Goal: Find specific page/section: Find specific page/section

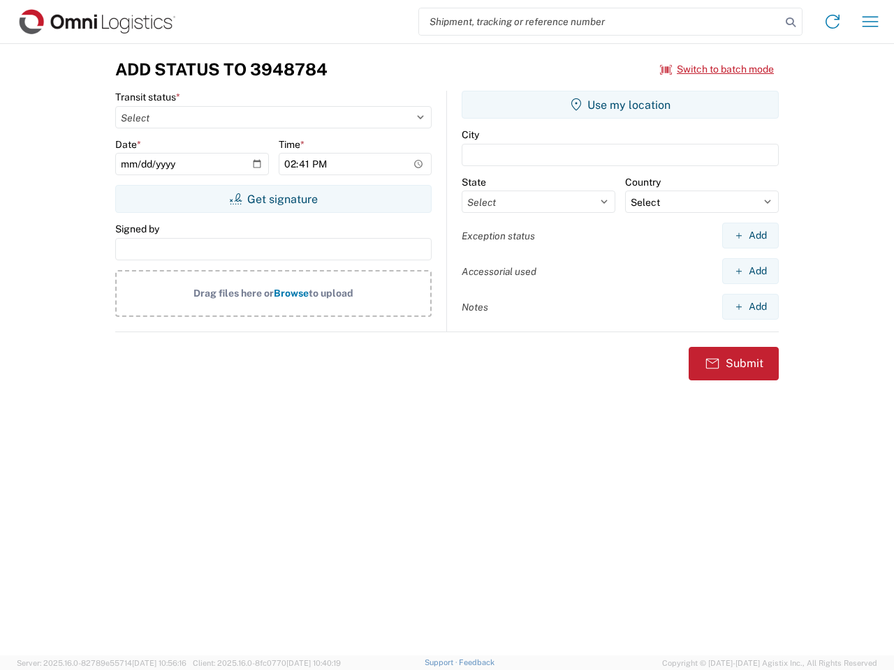
click at [600, 22] on input "search" at bounding box center [600, 21] width 362 height 27
click at [790, 22] on icon at bounding box center [791, 23] width 20 height 20
click at [832, 22] on icon at bounding box center [832, 21] width 22 height 22
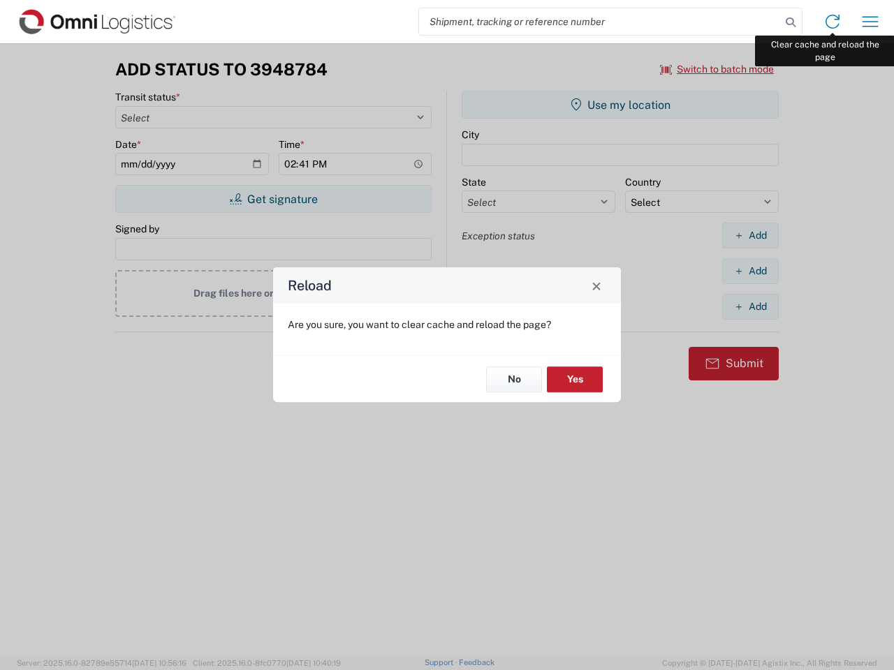
click at [870, 22] on div "Reload Are you sure, you want to clear cache and reload the page? No Yes" at bounding box center [447, 335] width 894 height 670
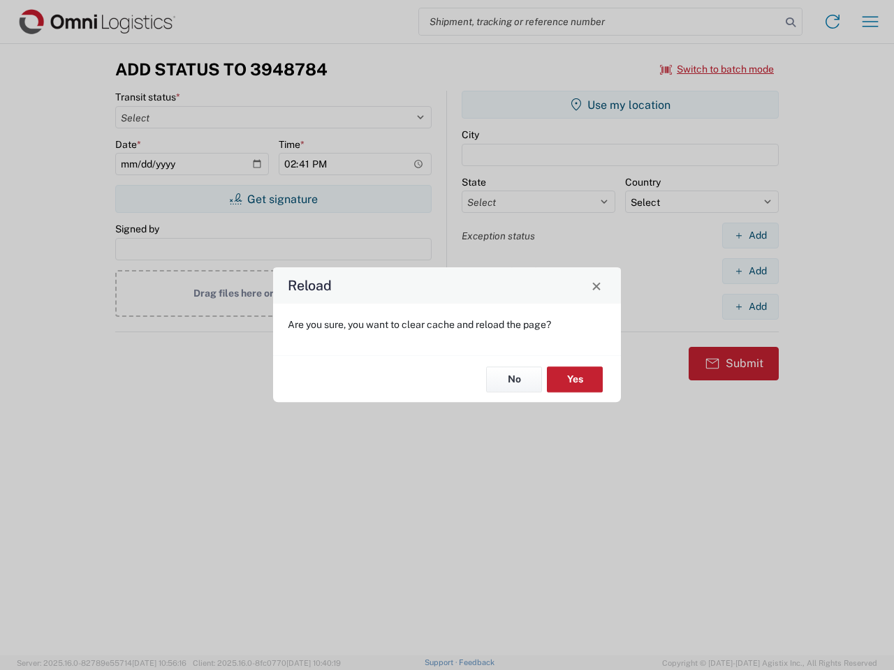
click at [717, 69] on div "Reload Are you sure, you want to clear cache and reload the page? No Yes" at bounding box center [447, 335] width 894 height 670
click at [273, 199] on div "Reload Are you sure, you want to clear cache and reload the page? No Yes" at bounding box center [447, 335] width 894 height 670
click at [620, 105] on div "Reload Are you sure, you want to clear cache and reload the page? No Yes" at bounding box center [447, 335] width 894 height 670
click at [750, 235] on div "Reload Are you sure, you want to clear cache and reload the page? No Yes" at bounding box center [447, 335] width 894 height 670
click at [750, 271] on div "Reload Are you sure, you want to clear cache and reload the page? No Yes" at bounding box center [447, 335] width 894 height 670
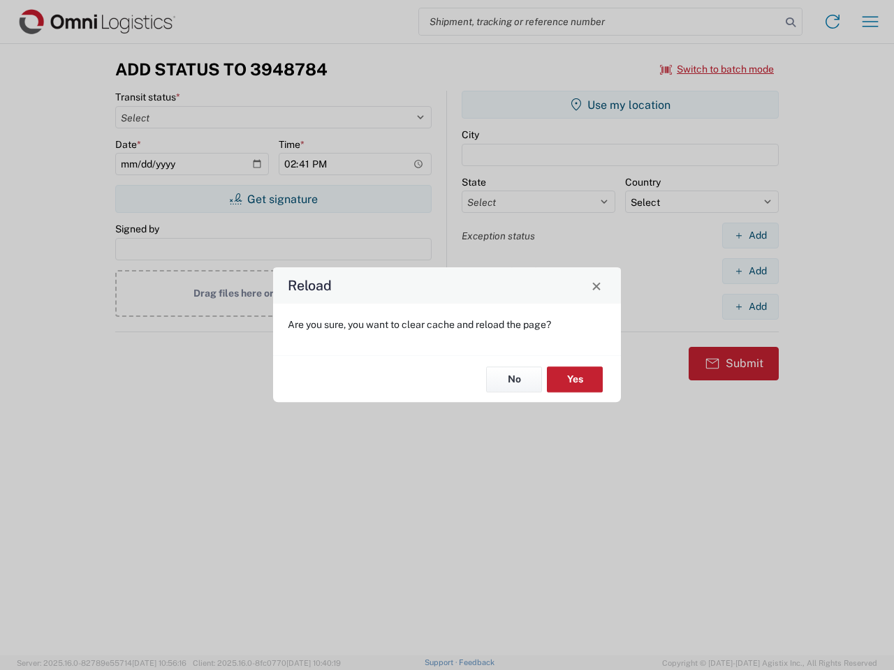
click at [750, 307] on div "Reload Are you sure, you want to clear cache and reload the page? No Yes" at bounding box center [447, 335] width 894 height 670
